Goal: Task Accomplishment & Management: Manage account settings

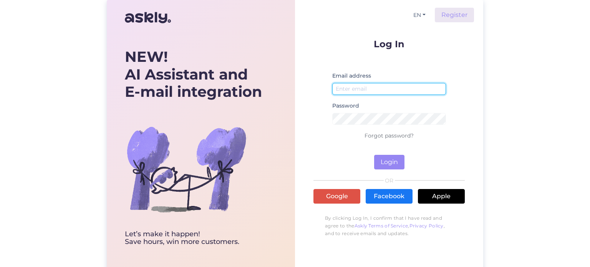
click at [355, 93] on input "email" at bounding box center [389, 89] width 114 height 12
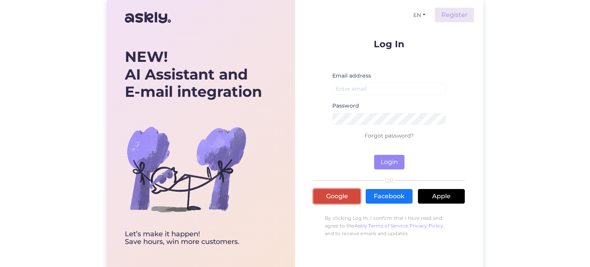
click at [338, 199] on link "Google" at bounding box center [337, 196] width 47 height 15
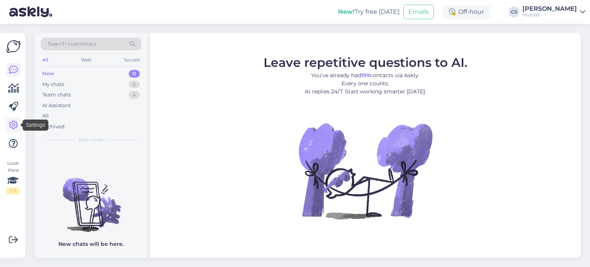
click at [12, 128] on icon at bounding box center [13, 125] width 9 height 9
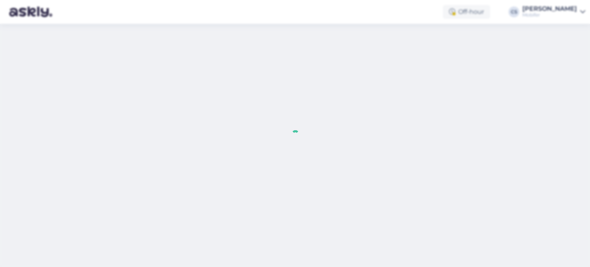
click at [216, 48] on div at bounding box center [295, 133] width 590 height 267
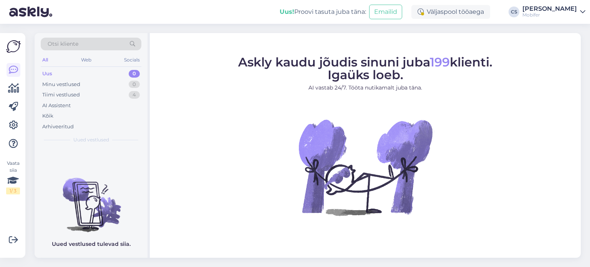
click at [564, 12] on div "Mobifer" at bounding box center [550, 15] width 55 height 6
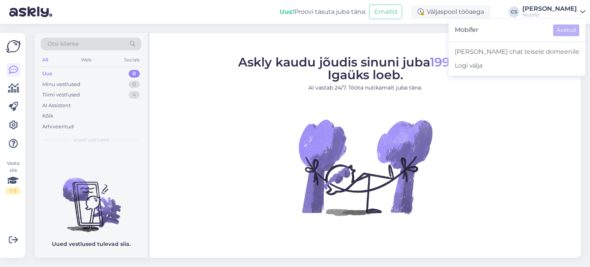
click at [511, 30] on span "Mobifer" at bounding box center [501, 30] width 92 height 12
click at [13, 126] on icon at bounding box center [13, 125] width 9 height 9
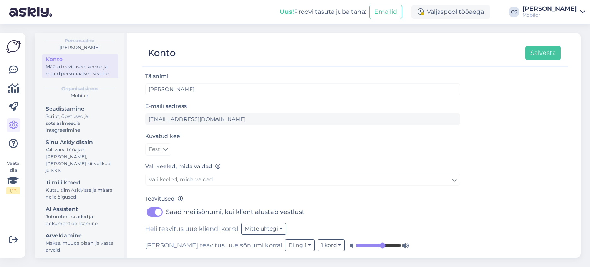
scroll to position [29, 0]
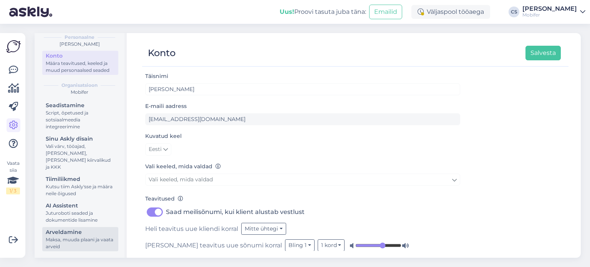
click at [54, 236] on div "Maksa, muuda plaani ja vaata arveid" at bounding box center [80, 243] width 69 height 14
